Goal: Task Accomplishment & Management: Use online tool/utility

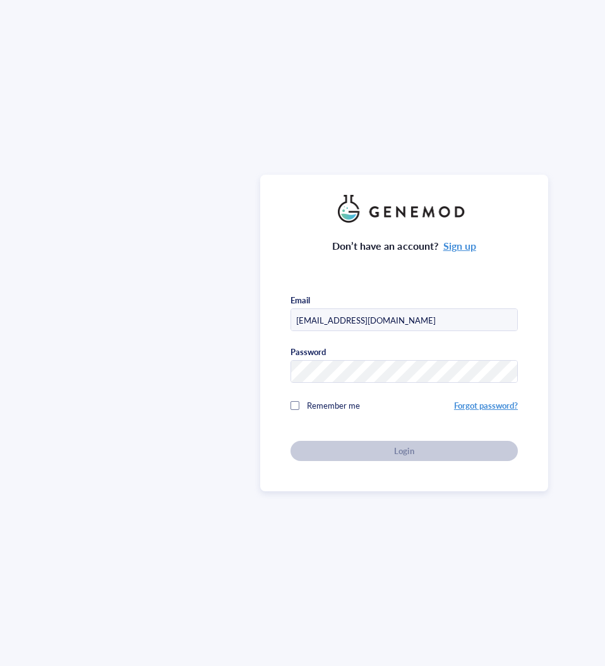
type input "[EMAIL_ADDRESS][DOMAIN_NAME]"
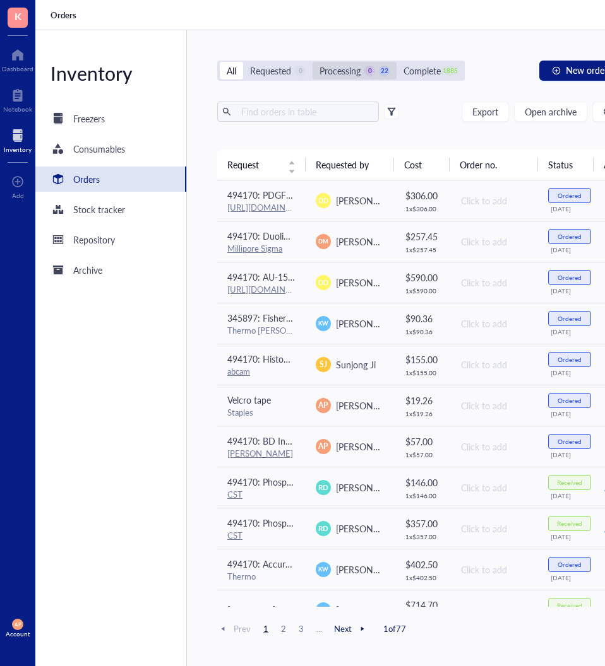
click at [319, 64] on div "Processing 0 22" at bounding box center [354, 71] width 84 height 18
click at [312, 62] on input "Processing 0 22" at bounding box center [312, 62] width 0 height 0
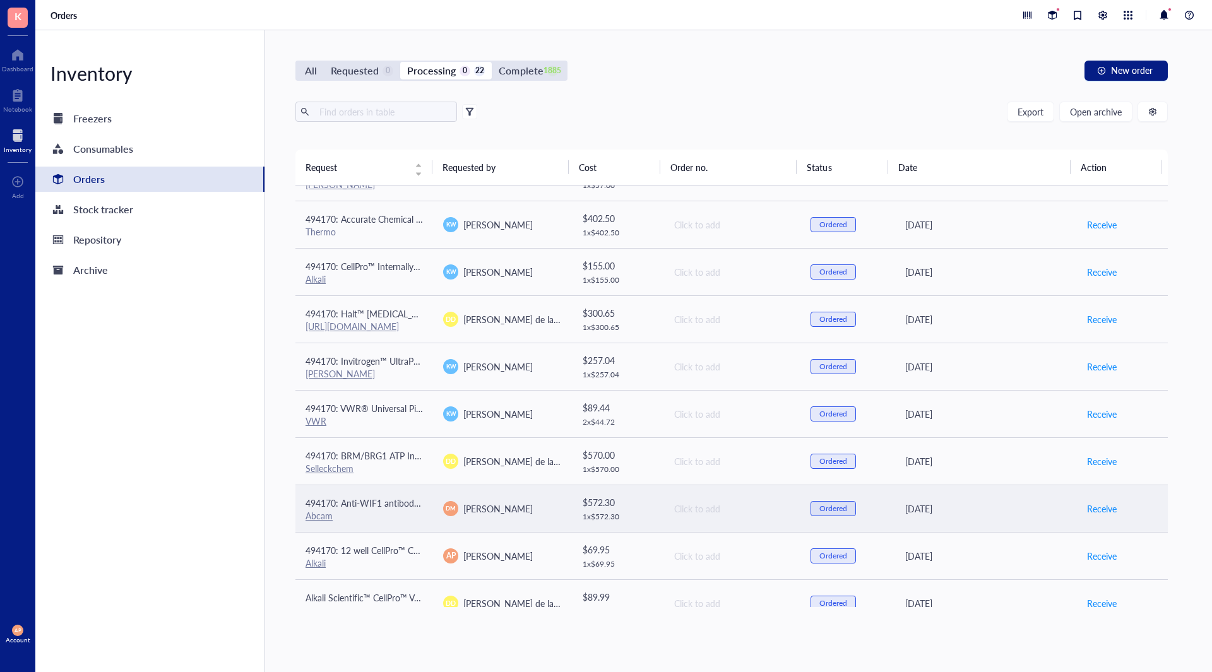
scroll to position [620, 0]
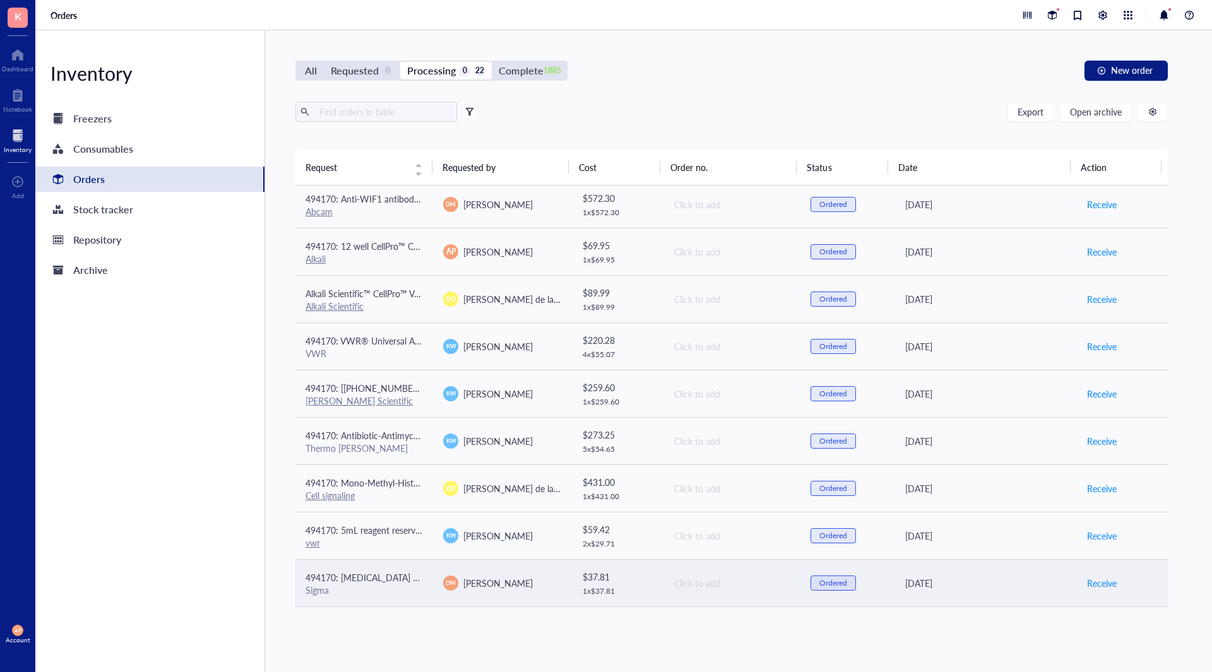
click at [485, 573] on td "[PERSON_NAME]" at bounding box center [502, 582] width 138 height 47
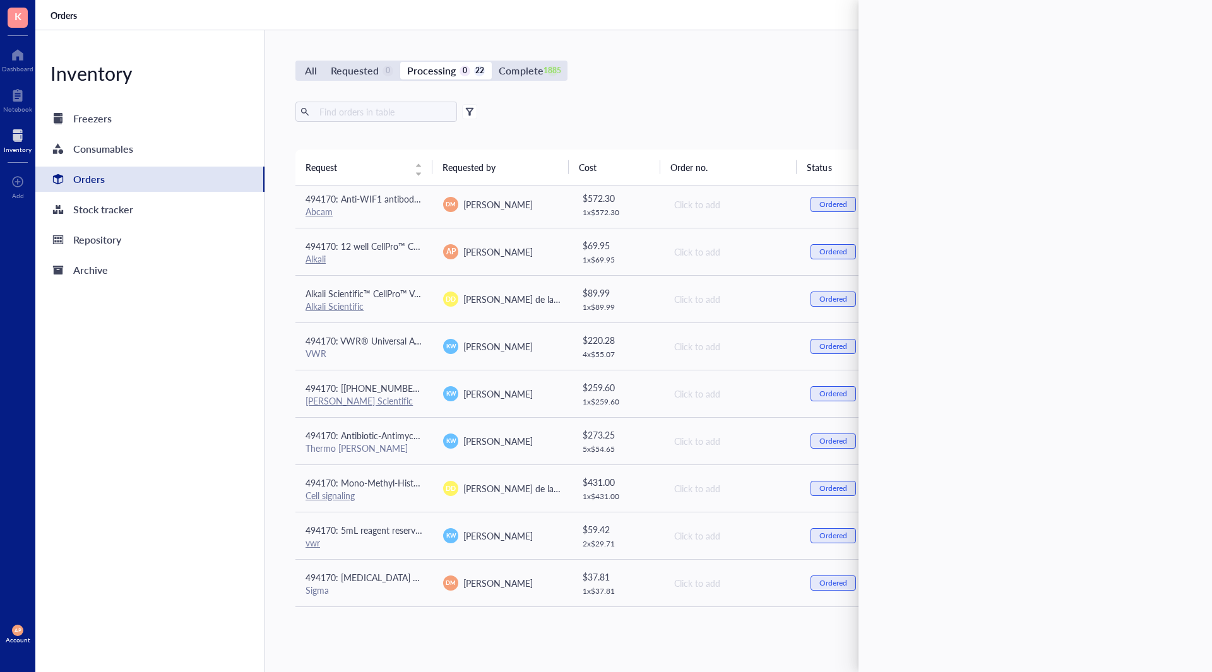
click at [393, 642] on div "All Requested 0 Processing 0 22 Complete 1885 New order Export Open archive Req…" at bounding box center [731, 351] width 933 height 642
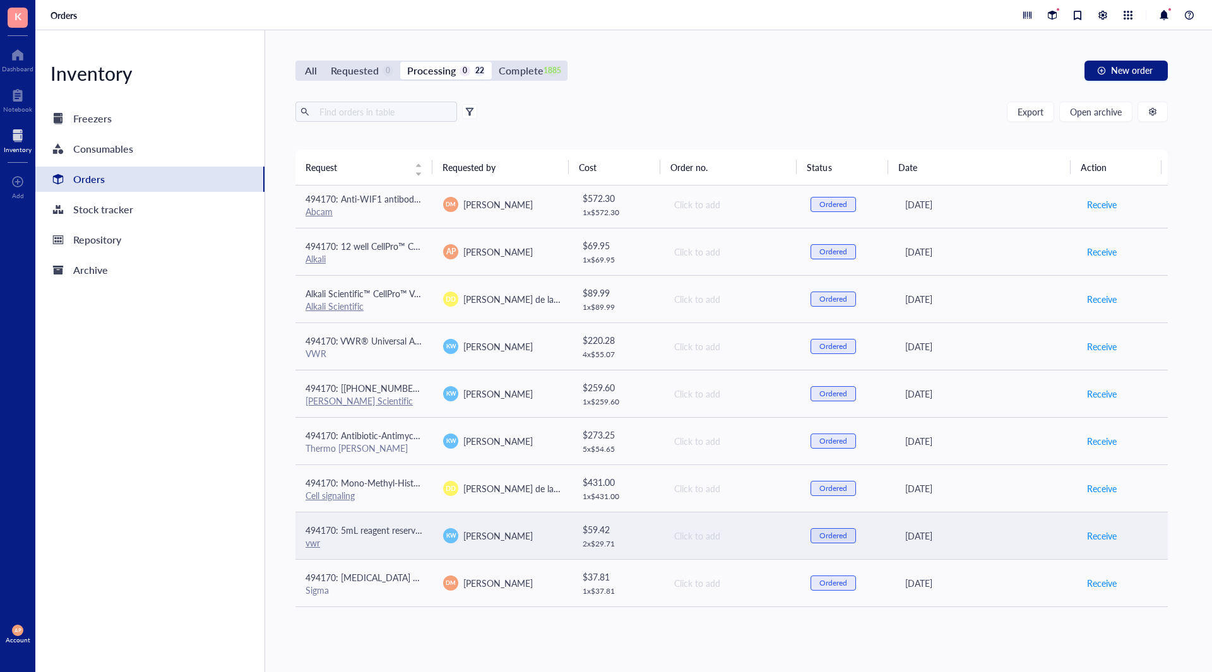
click at [456, 540] on div "[PERSON_NAME]" at bounding box center [501, 535] width 117 height 15
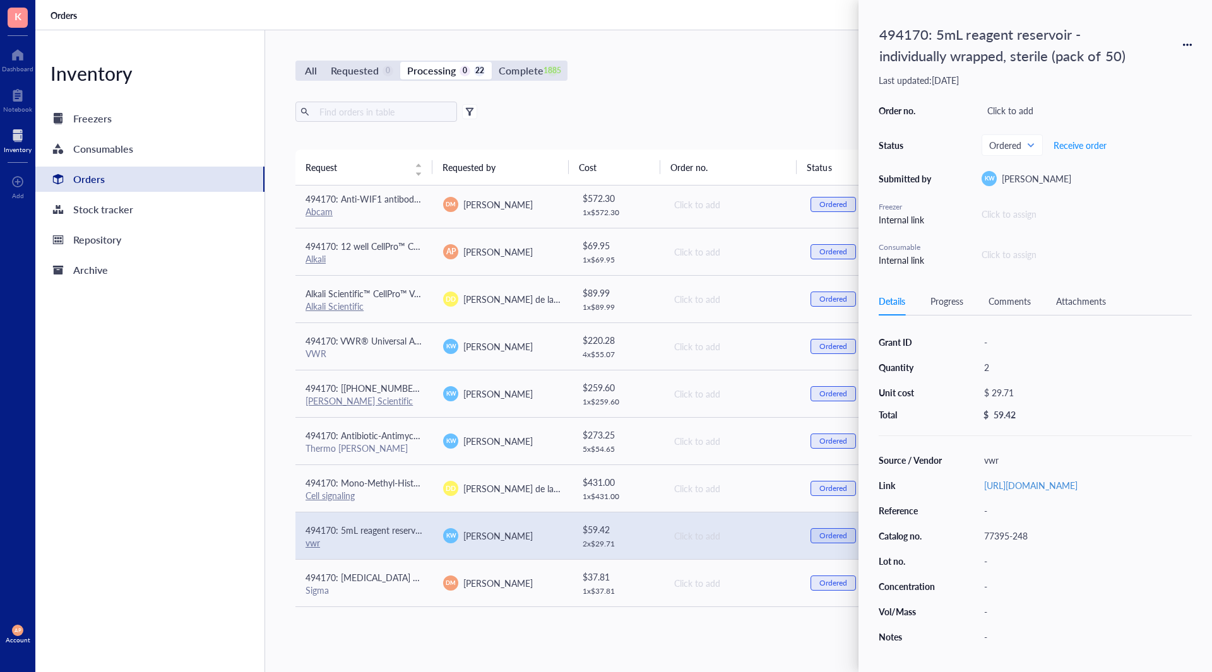
click at [459, 634] on div "All Requested 0 Processing 0 22 Complete 1885 New order Export Open archive Req…" at bounding box center [731, 351] width 933 height 642
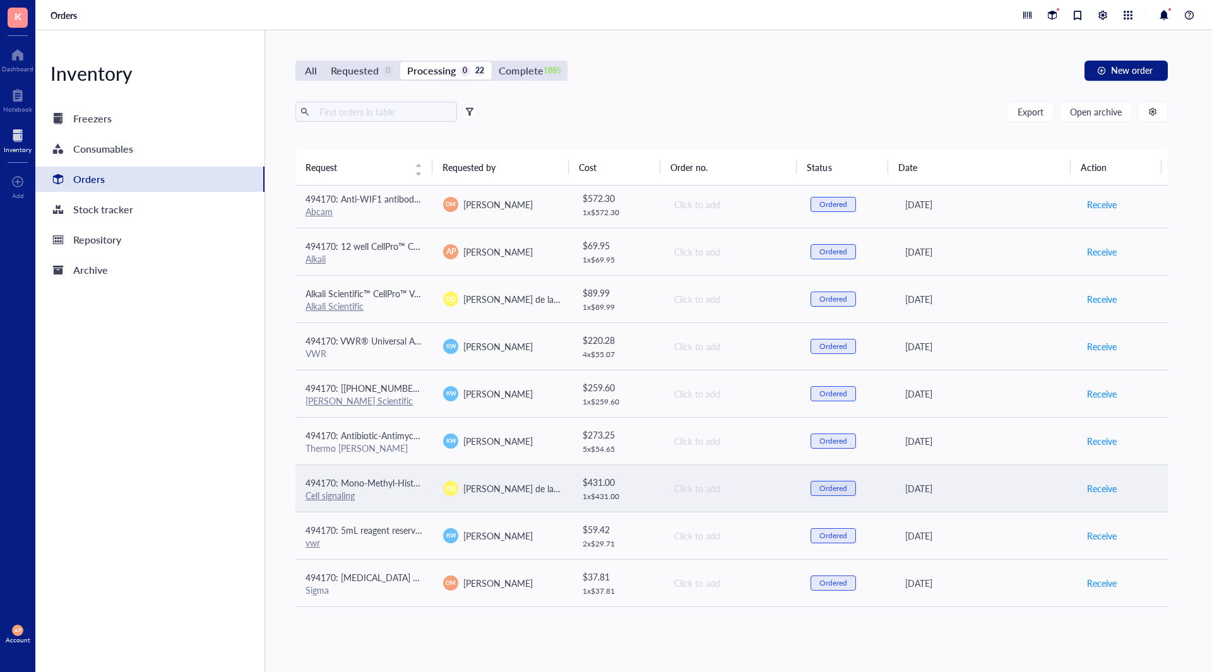
click at [495, 499] on td "[PERSON_NAME] de la [PERSON_NAME]" at bounding box center [502, 487] width 138 height 47
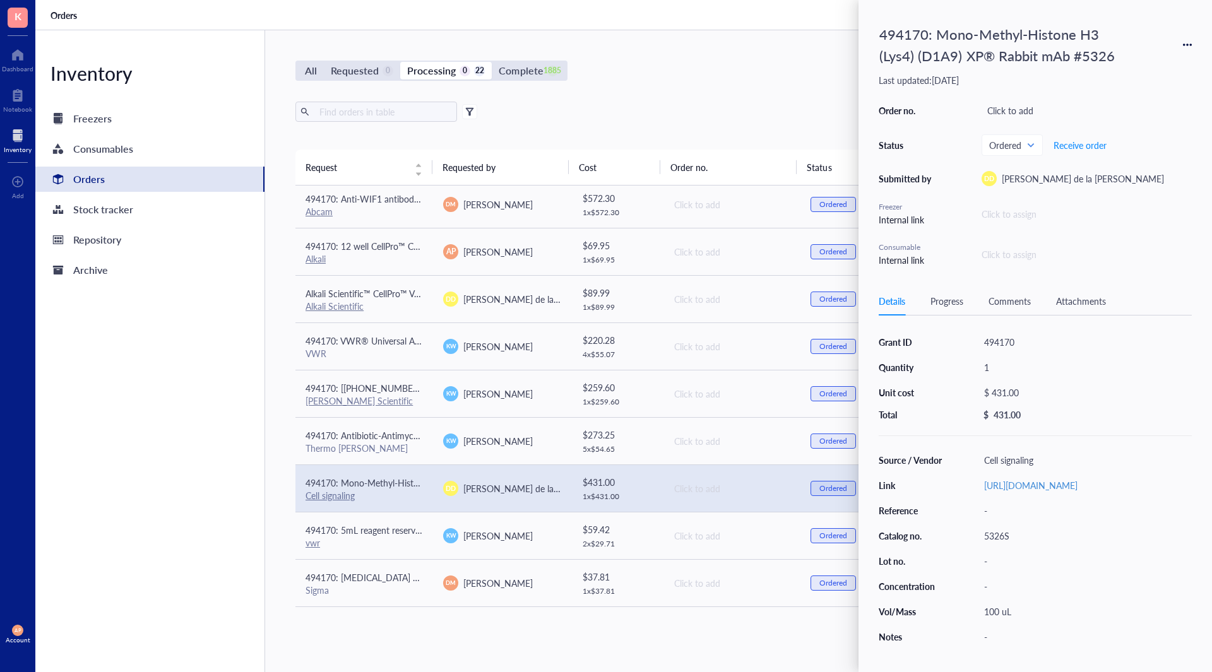
click at [496, 651] on div "All Requested 0 Processing 0 22 Complete 1885 New order Export Open archive Req…" at bounding box center [731, 351] width 933 height 642
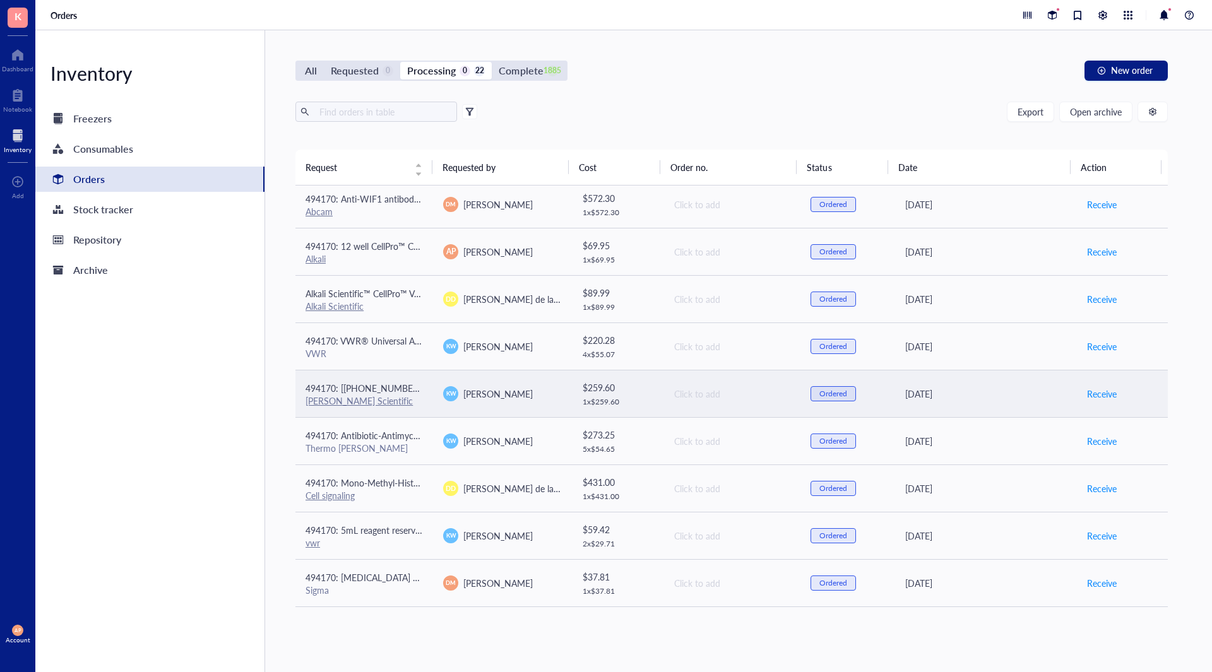
click at [538, 401] on td "[PERSON_NAME]" at bounding box center [502, 393] width 138 height 47
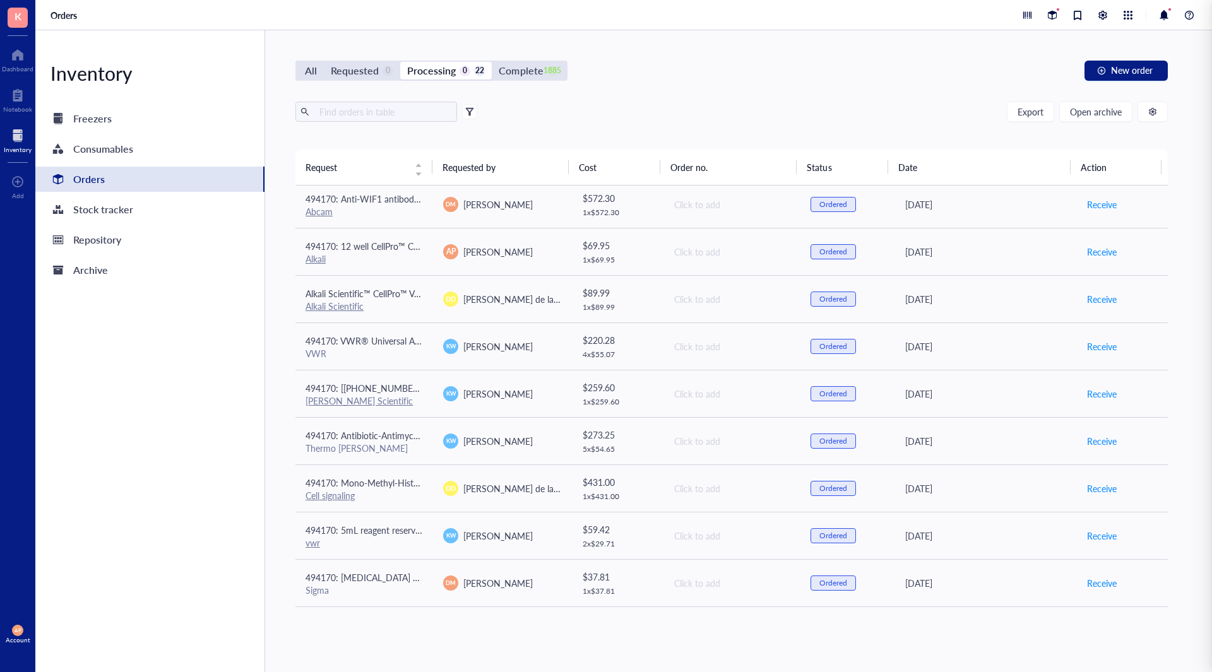
click at [586, 629] on div "All Requested 0 Processing 0 22 Complete 1885 New order Export Open archive Req…" at bounding box center [731, 351] width 933 height 642
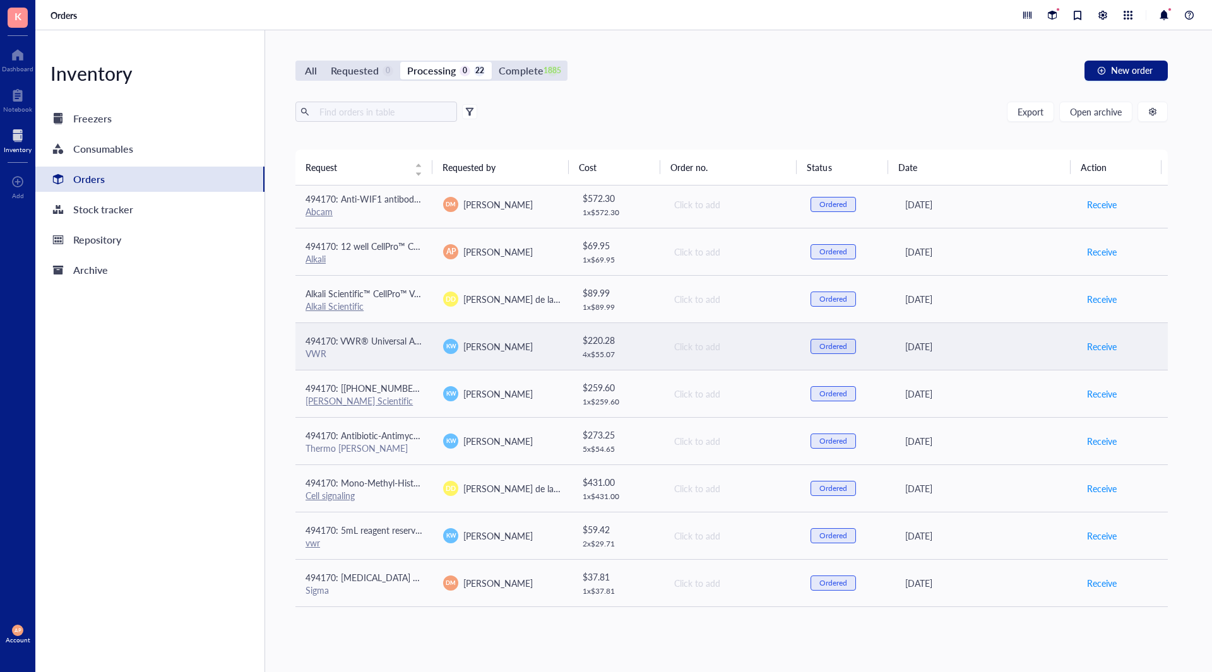
click at [575, 346] on td "$ 220.28 4 x $ 55.07" at bounding box center [617, 345] width 92 height 47
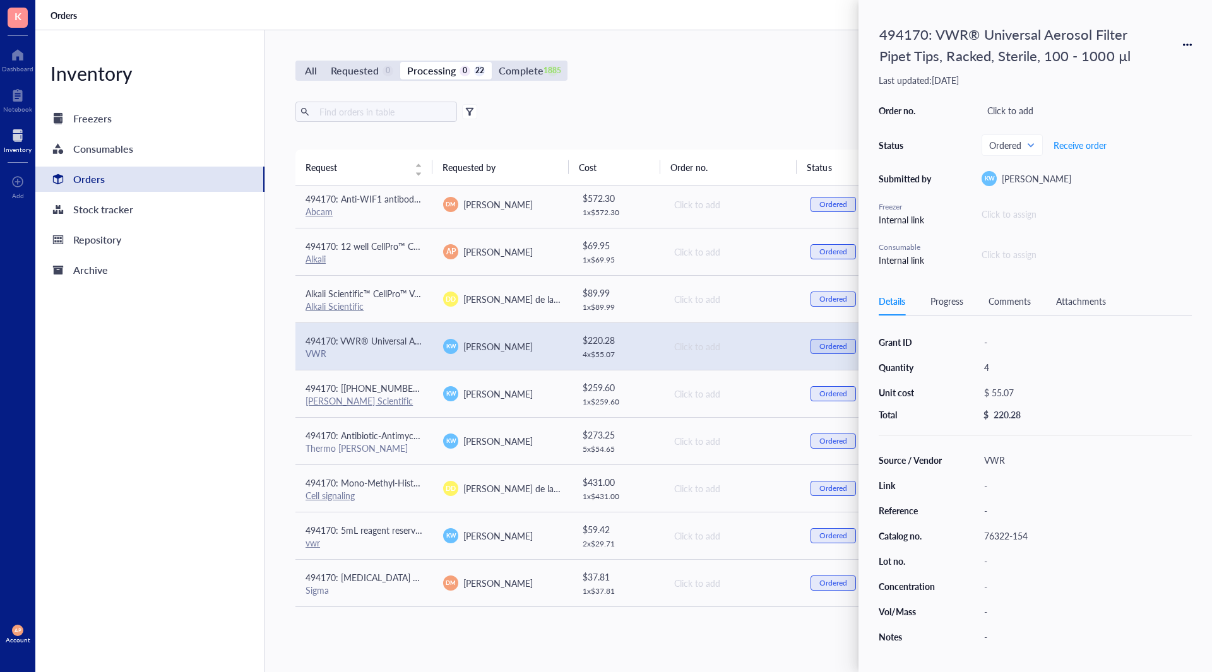
click at [572, 642] on div "All Requested 0 Processing 0 22 Complete 1885 New order Export Open archive Req…" at bounding box center [731, 351] width 933 height 642
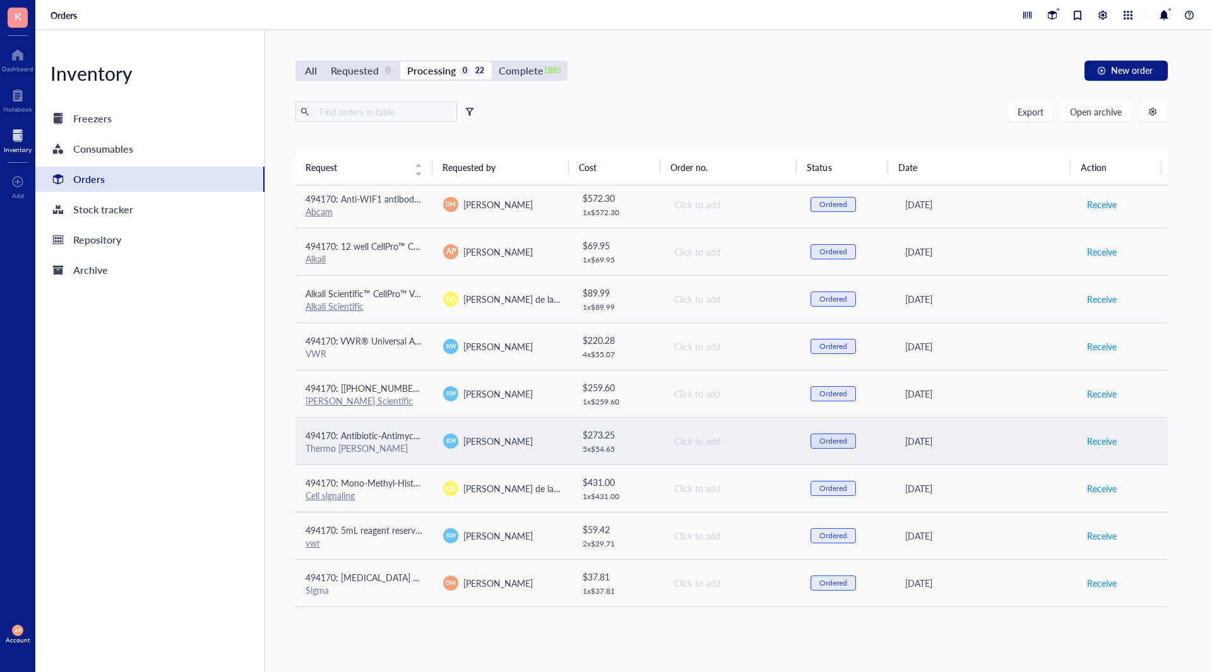
scroll to position [557, 0]
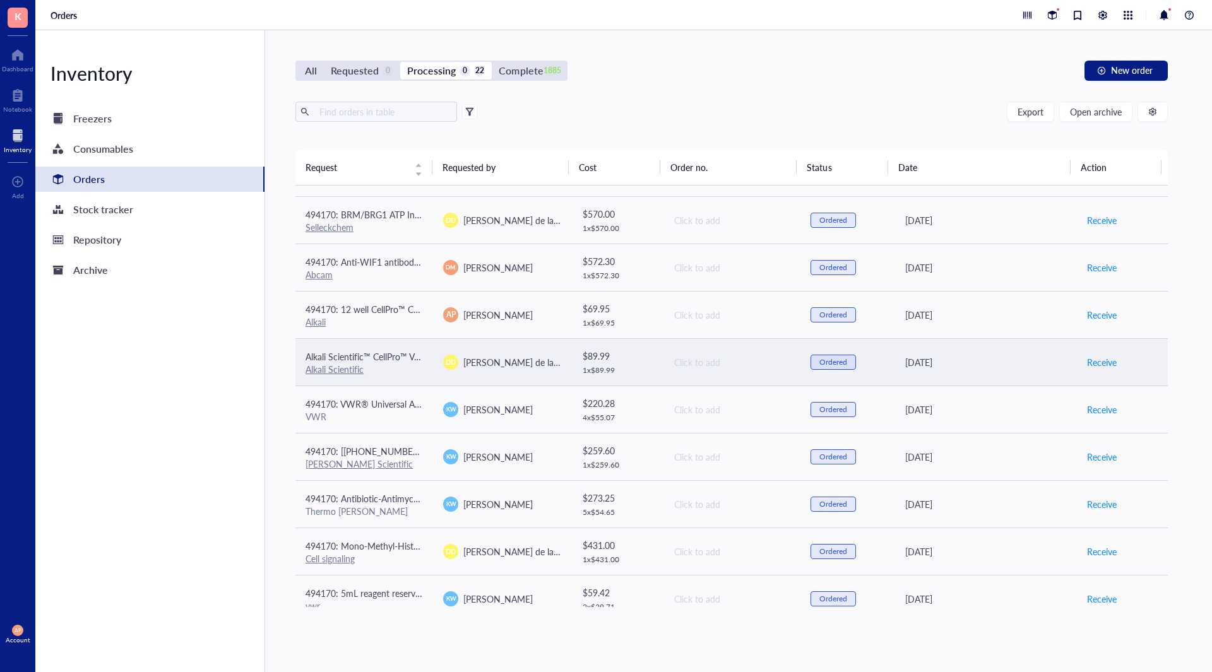
click at [512, 352] on td "[PERSON_NAME] de la [PERSON_NAME]" at bounding box center [502, 361] width 138 height 47
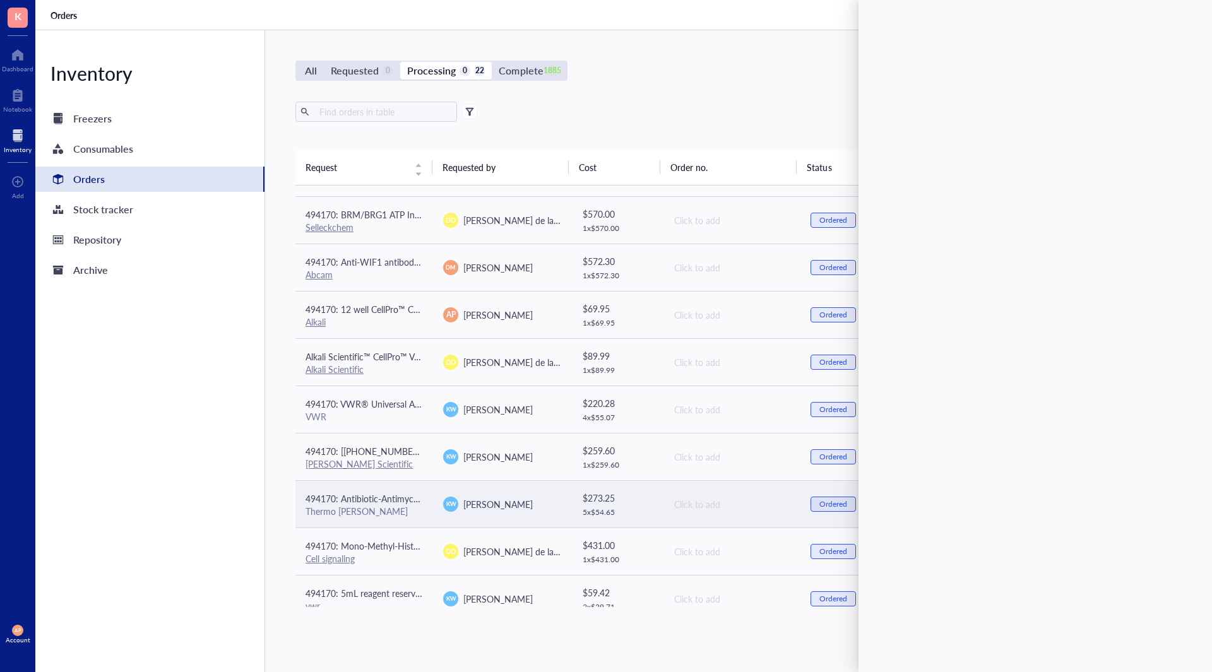
drag, startPoint x: 543, startPoint y: 643, endPoint x: 512, endPoint y: 517, distance: 129.8
click at [542, 642] on div "All Requested 0 Processing 0 22 Complete 1885 New order Export Open archive Req…" at bounding box center [731, 351] width 933 height 642
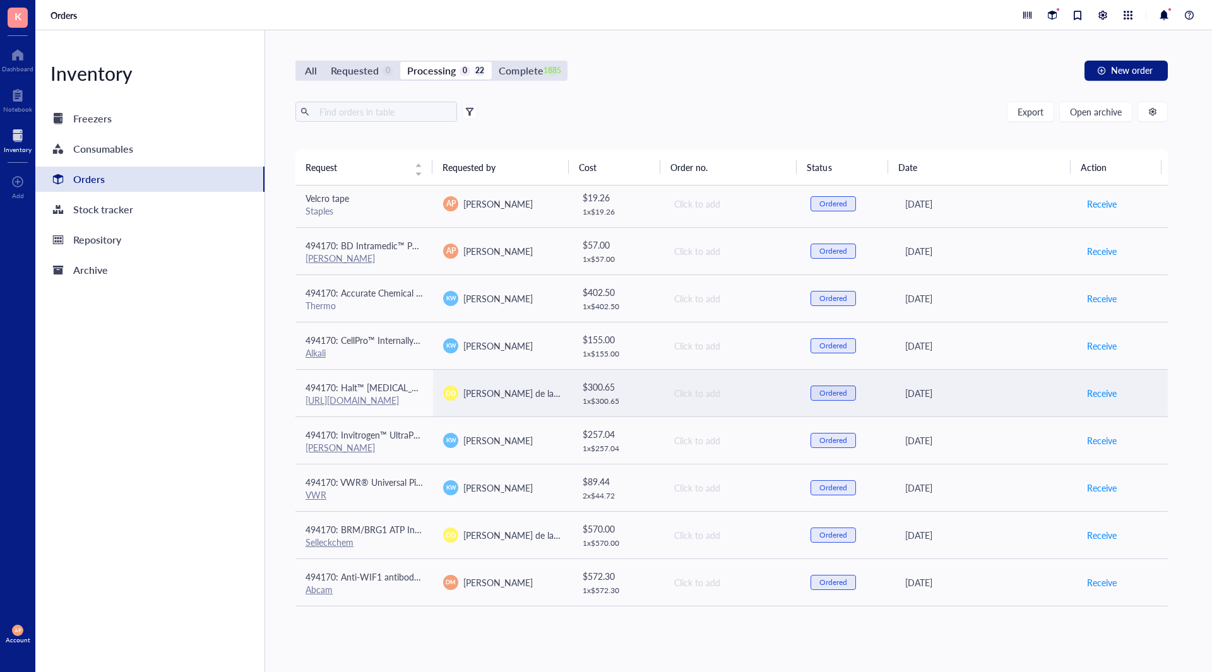
scroll to position [115, 0]
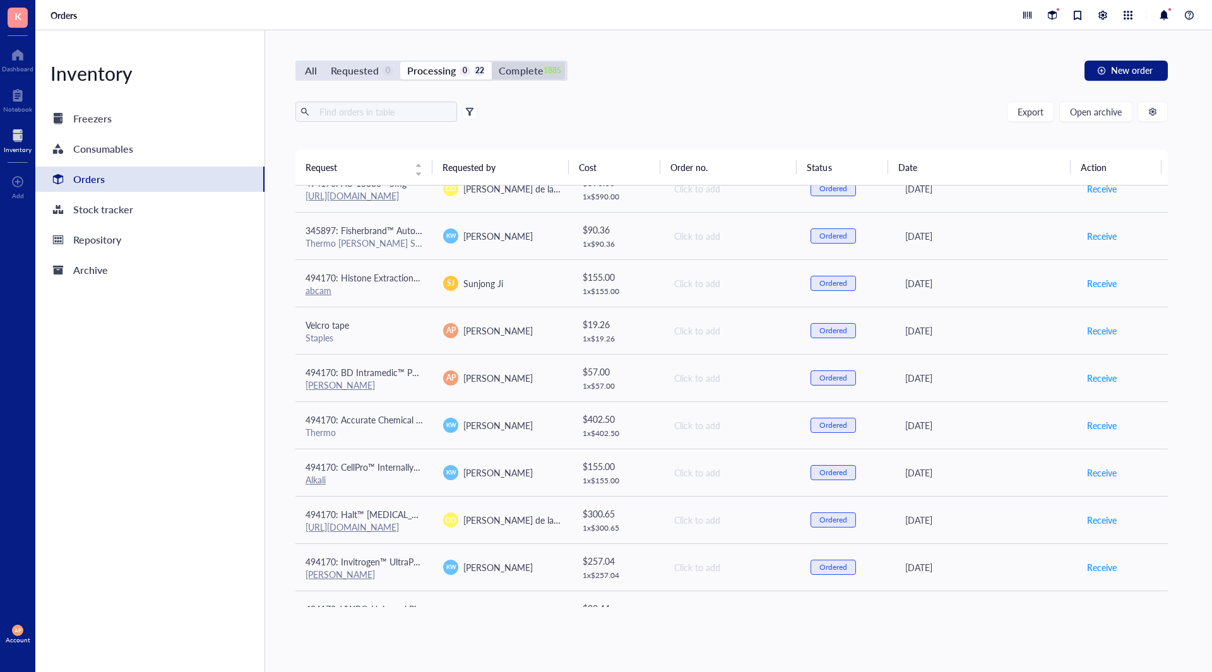
click at [547, 66] on div "1885" at bounding box center [552, 71] width 11 height 11
click at [492, 62] on input "Complete 1885" at bounding box center [492, 62] width 0 height 0
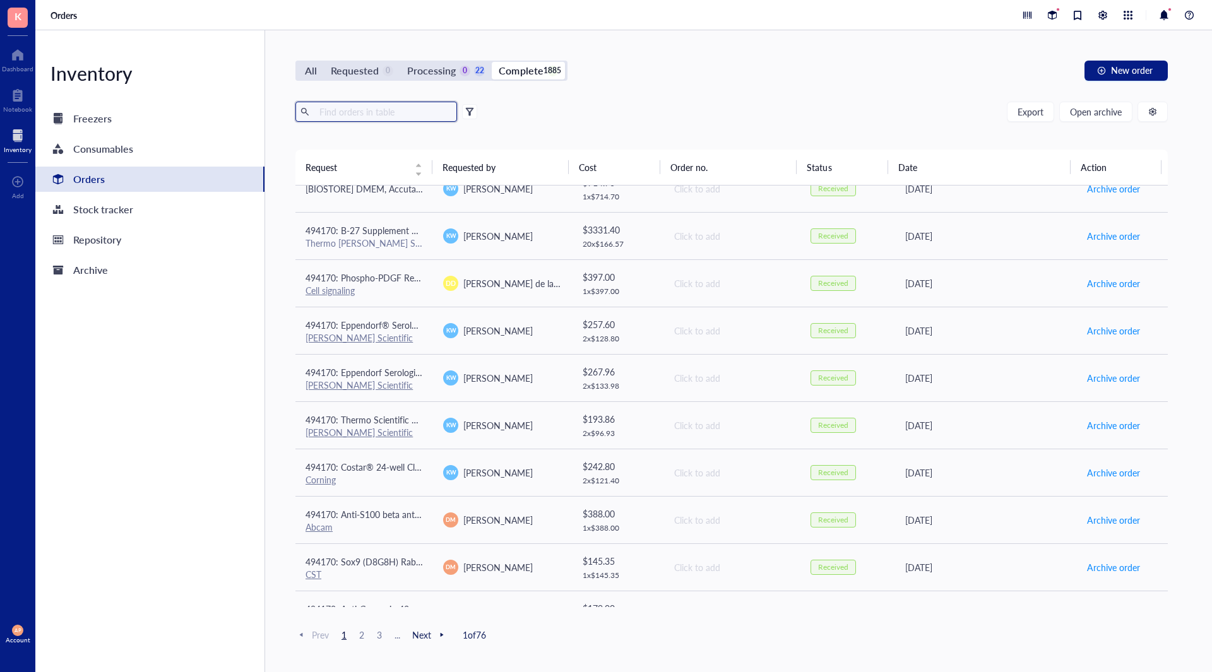
click at [355, 120] on input "text" at bounding box center [383, 111] width 138 height 19
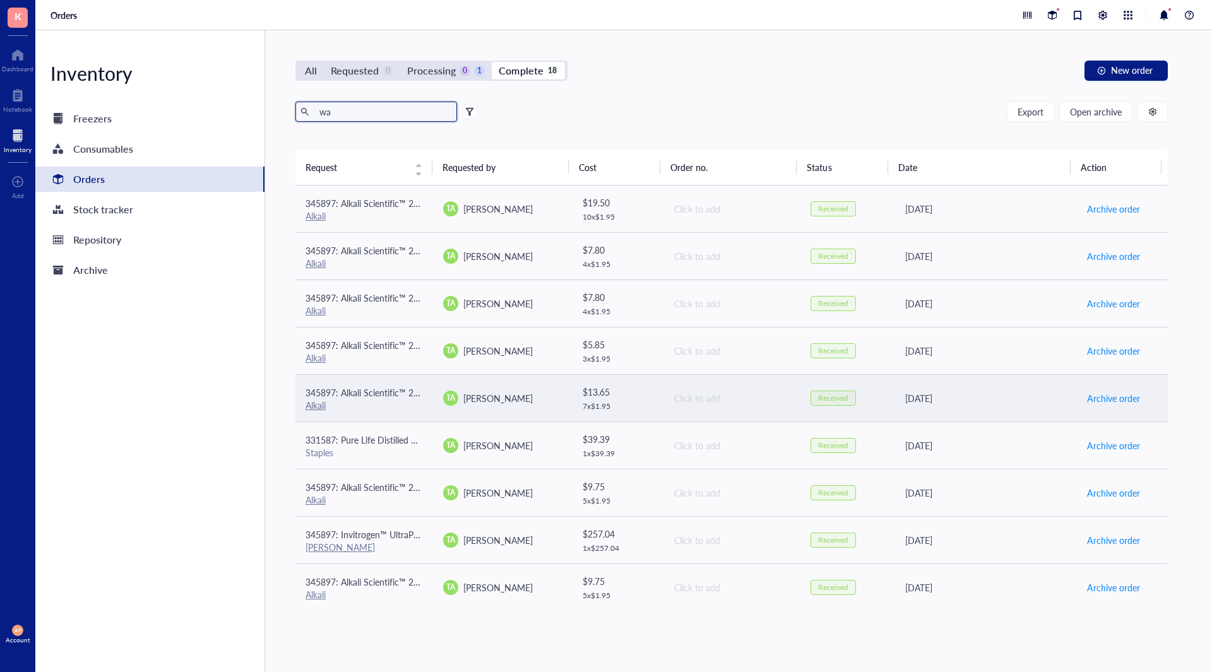
type input "w"
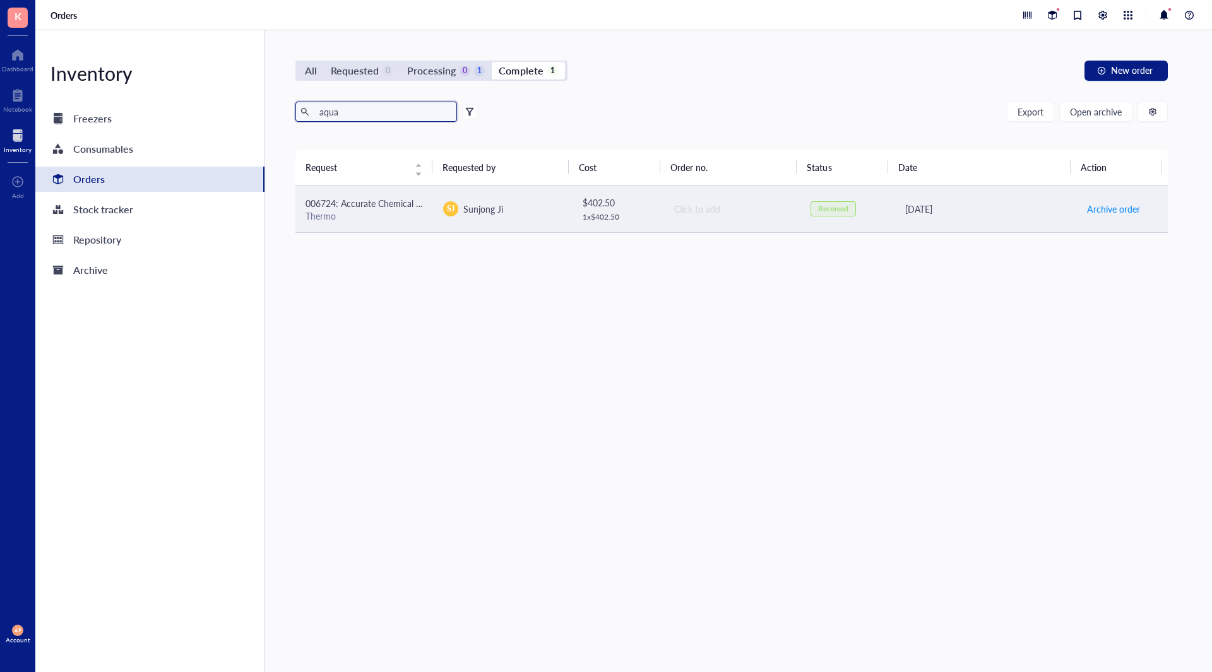
type input "aqua"
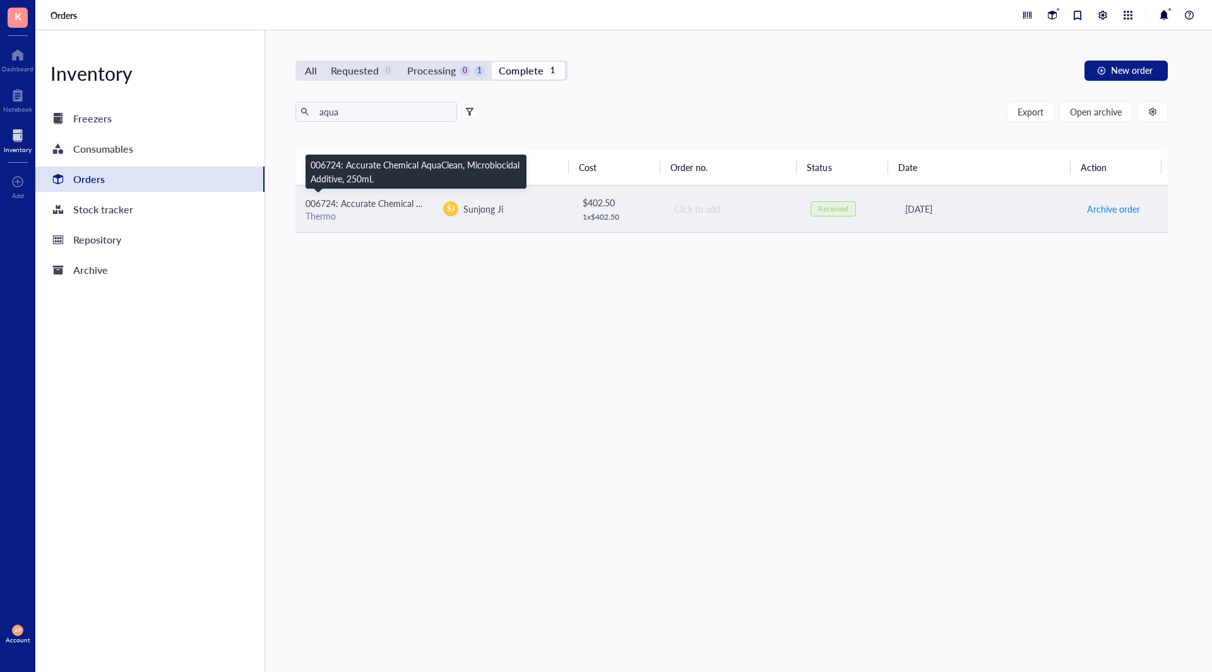
click at [411, 208] on span "006724: Accurate Chemical AquaClean, Microbiocidal Additive, 250mL" at bounding box center [442, 203] width 275 height 13
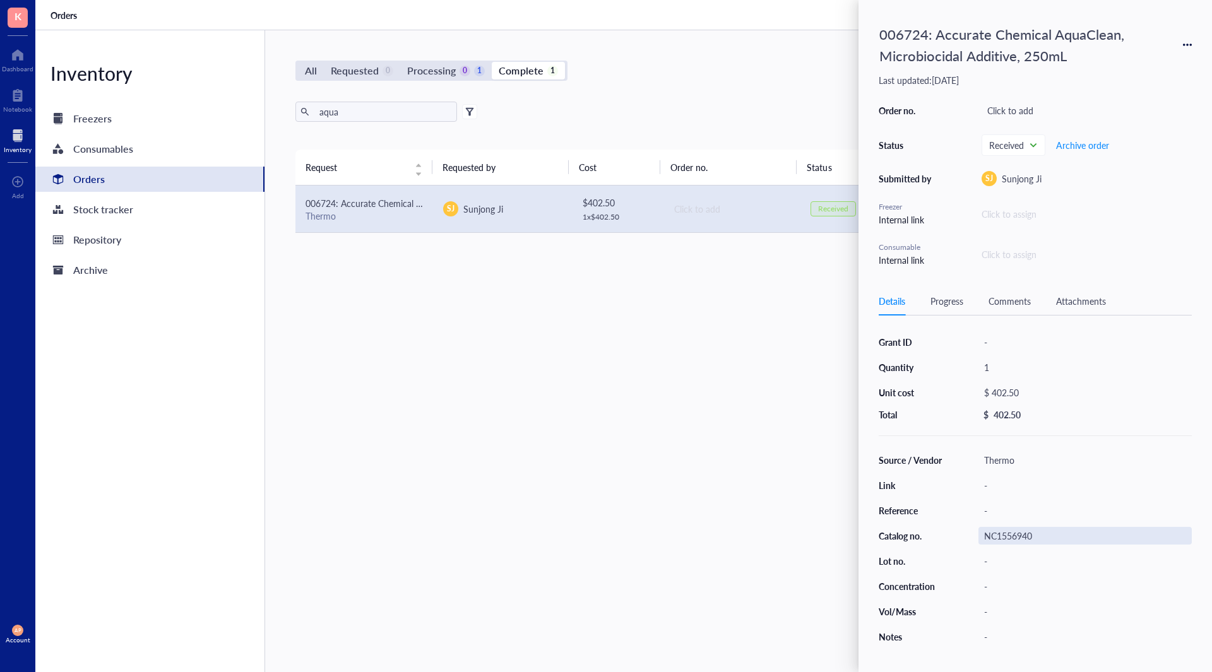
click at [604, 540] on div "NC1556940" at bounding box center [1084, 536] width 213 height 18
drag, startPoint x: 1034, startPoint y: 532, endPoint x: 893, endPoint y: 519, distance: 141.3
click at [604, 521] on div "Source / Vendor Thermo Link - Reference - Catalog no. NC1556940 Lot no. - Conce…" at bounding box center [1034, 548] width 313 height 194
click at [604, 468] on div "Request Requested by Cost Order no. Status Date Action 006724: Accurate Chemica…" at bounding box center [731, 381] width 872 height 463
click at [604, 45] on div "006724: Accurate Chemical AquaClean, Microbiocidal Additive, 250mL" at bounding box center [1034, 44] width 313 height 49
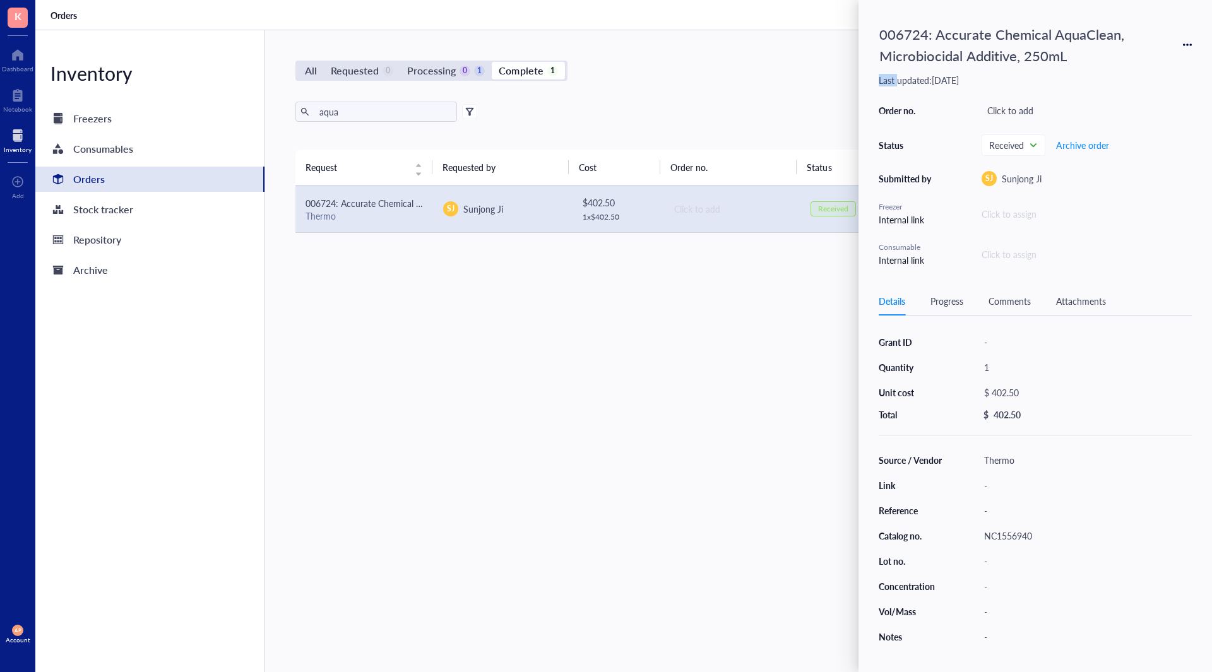
click at [604, 44] on div "006724: Accurate Chemical AquaClean, Microbiocidal Additive, 250mL" at bounding box center [1034, 44] width 313 height 49
click at [604, 41] on div "006724: Accurate Chemical AquaClean, Microbiocidal Additive, 250mL" at bounding box center [1034, 44] width 313 height 49
click at [604, 42] on icon at bounding box center [1187, 44] width 9 height 9
click at [604, 66] on span "Request again" at bounding box center [1142, 63] width 80 height 14
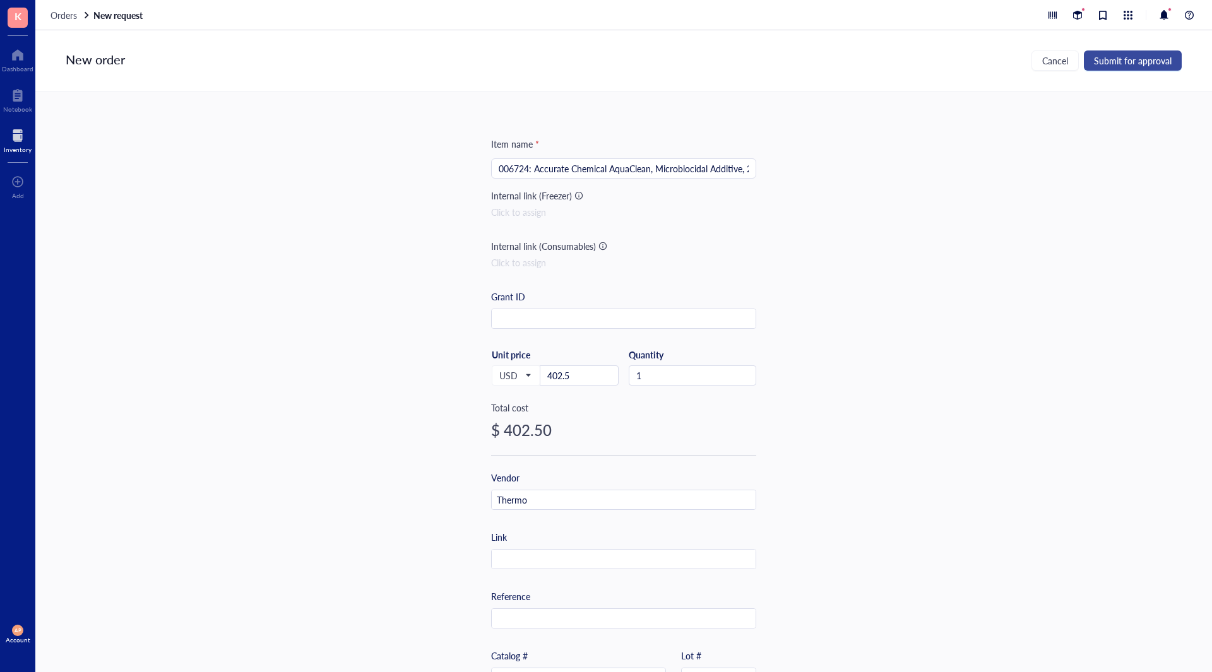
click at [604, 66] on span "Submit for approval" at bounding box center [1133, 61] width 78 height 10
